Goal: Transaction & Acquisition: Obtain resource

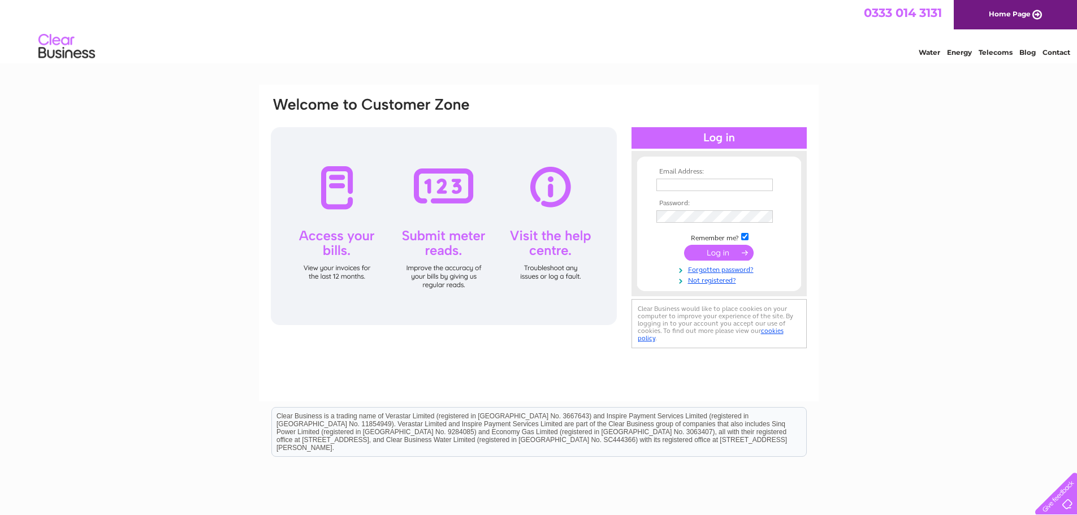
type input "snjmarshall@btconnect.com"
click at [729, 248] on input "submit" at bounding box center [719, 253] width 70 height 16
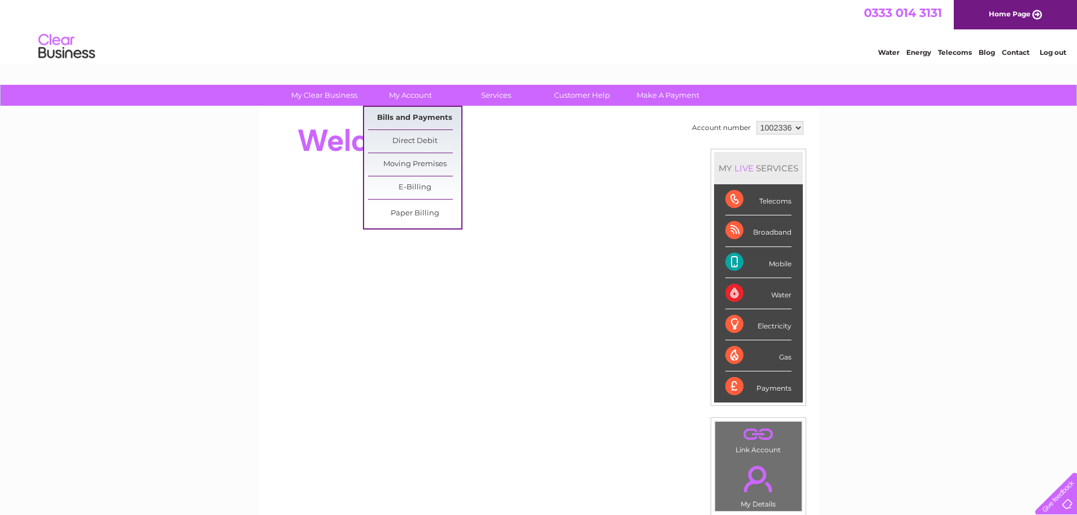
click at [407, 118] on link "Bills and Payments" at bounding box center [414, 118] width 93 height 23
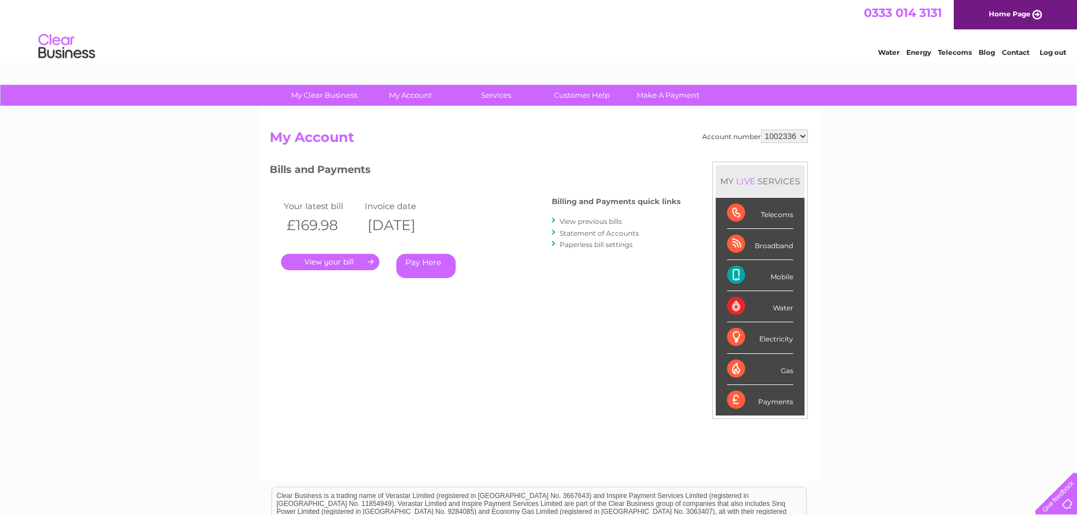
click at [330, 264] on link "." at bounding box center [330, 262] width 98 height 16
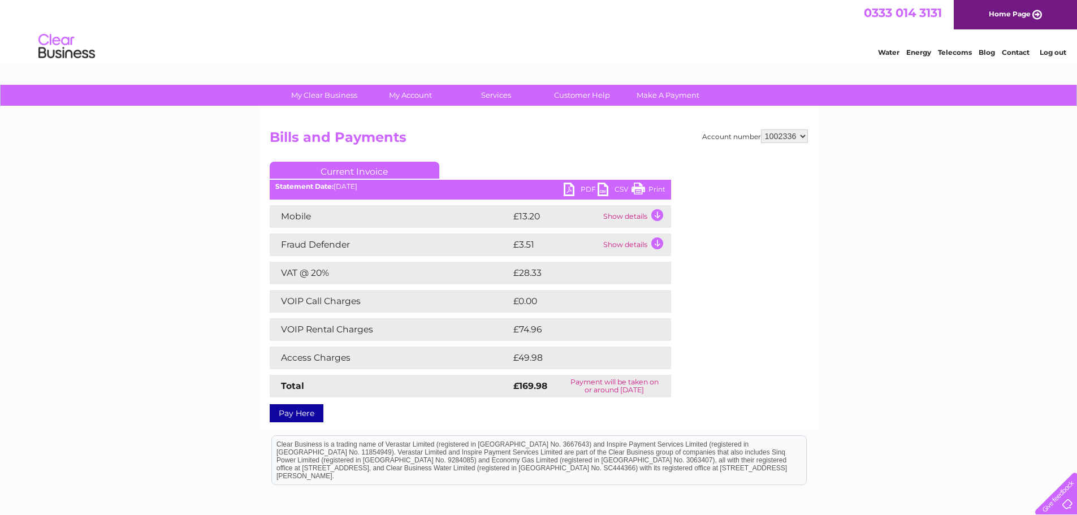
click at [582, 187] on link "PDF" at bounding box center [581, 191] width 34 height 16
